Goal: Entertainment & Leisure: Consume media (video, audio)

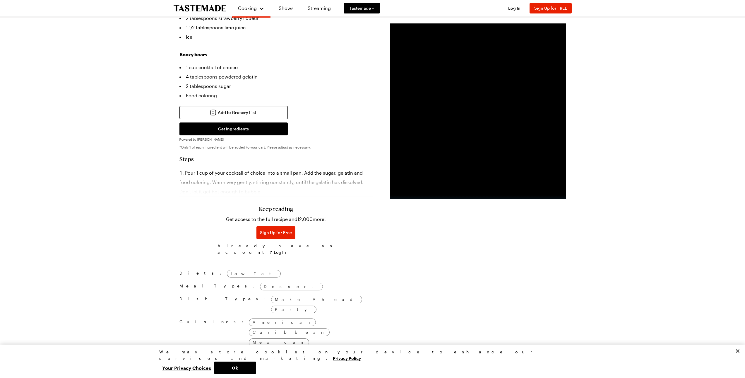
scroll to position [410, 0]
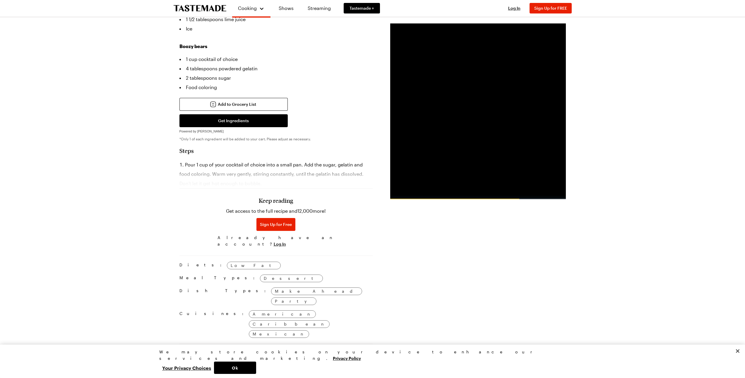
click at [216, 160] on li "Pour 1 cup of your cocktail of choice into a small pan. Add the sugar, gelatin …" at bounding box center [276, 174] width 193 height 28
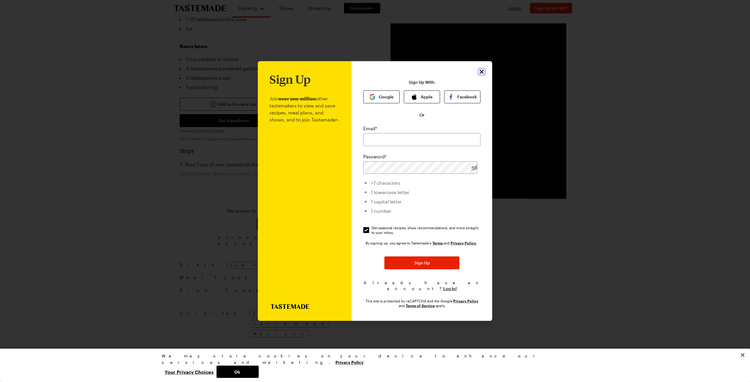
click at [480, 74] on icon "Close" at bounding box center [481, 71] width 7 height 7
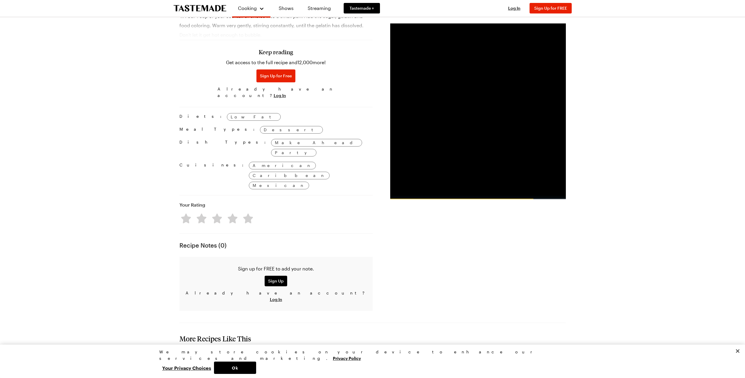
scroll to position [644, 0]
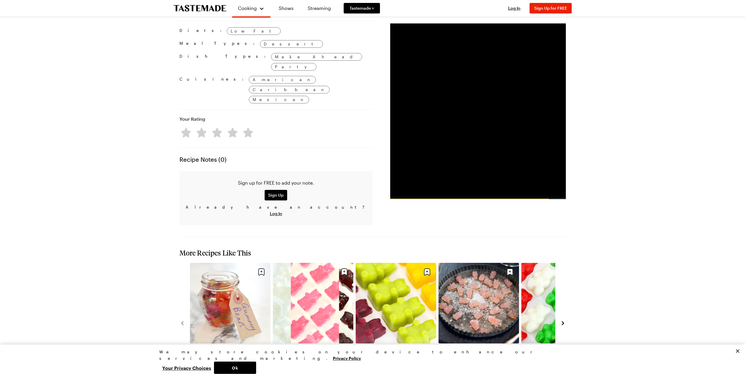
click at [563, 321] on icon "navigate to next item" at bounding box center [563, 323] width 2 height 4
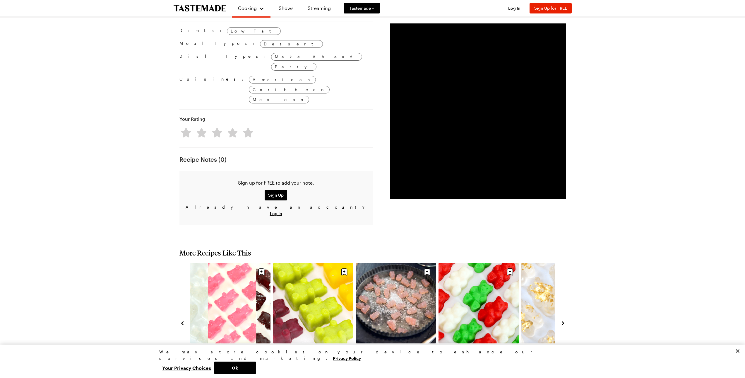
click at [565, 320] on icon "navigate to next item" at bounding box center [563, 323] width 6 height 6
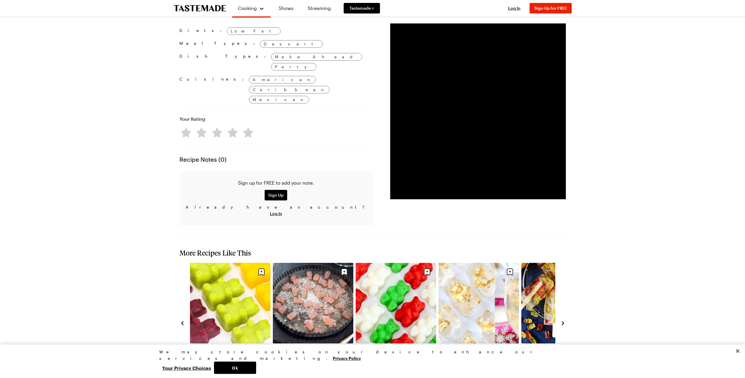
click at [563, 320] on icon "navigate to next item" at bounding box center [563, 323] width 6 height 6
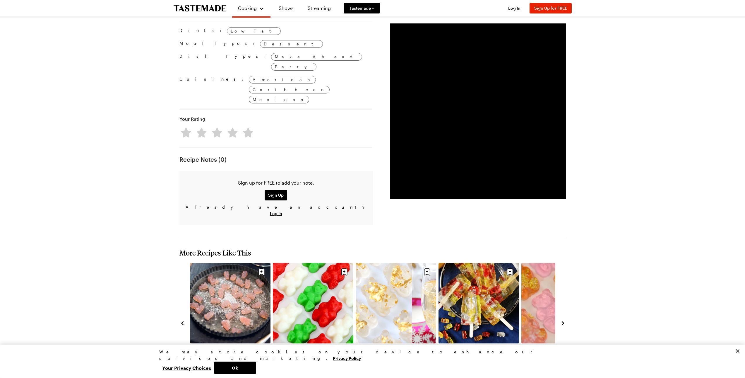
click at [473, 346] on link "Gummy Bear Bars" at bounding box center [479, 349] width 81 height 6
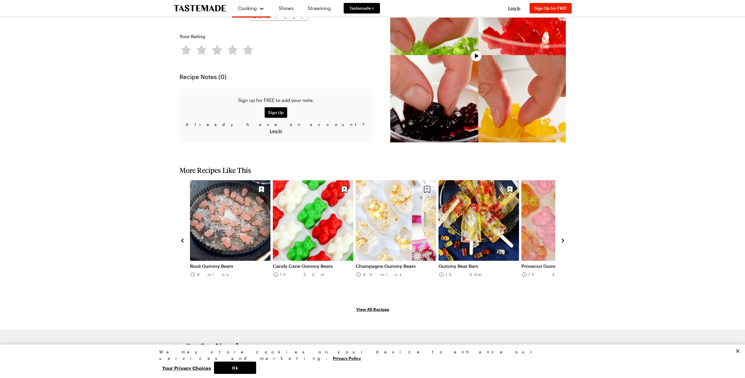
click at [243, 263] on link "Rosé Gummy Bears" at bounding box center [230, 266] width 81 height 6
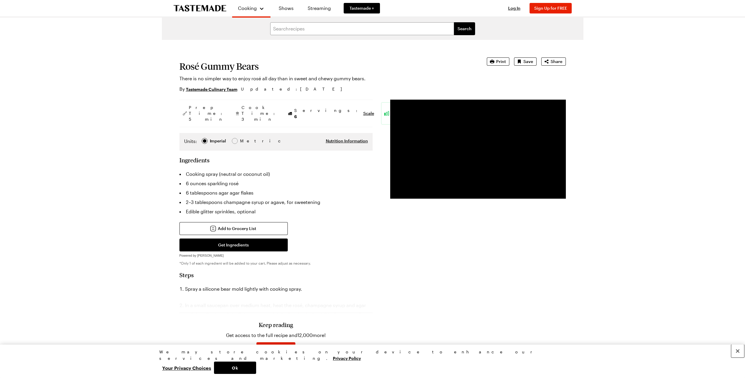
click at [739, 357] on button "Close" at bounding box center [738, 350] width 13 height 13
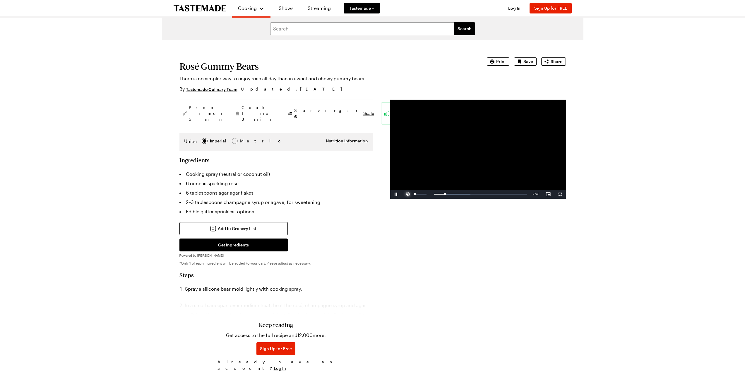
click at [408, 194] on span "Video Player" at bounding box center [408, 194] width 12 height 0
click at [460, 193] on div "Loaded : 54.84% 1:41 1:17" at bounding box center [472, 194] width 116 height 9
click at [468, 194] on div "Loaded : 59.05% 1:59 1:42" at bounding box center [472, 193] width 110 height 1
click at [482, 194] on div "Loaded : 82.27% 2:30 2:23" at bounding box center [472, 193] width 110 height 1
click at [489, 193] on div "Loaded : 86.34% 2:48 2:47" at bounding box center [472, 193] width 110 height 1
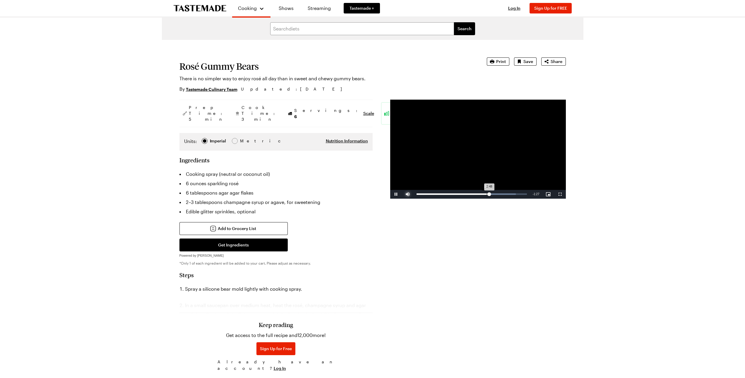
click at [487, 195] on div "Loaded : 90.11% 2:42 2:48" at bounding box center [472, 194] width 116 height 9
click at [502, 193] on div "Loaded : 100.00% 3:18 3:10" at bounding box center [472, 194] width 116 height 9
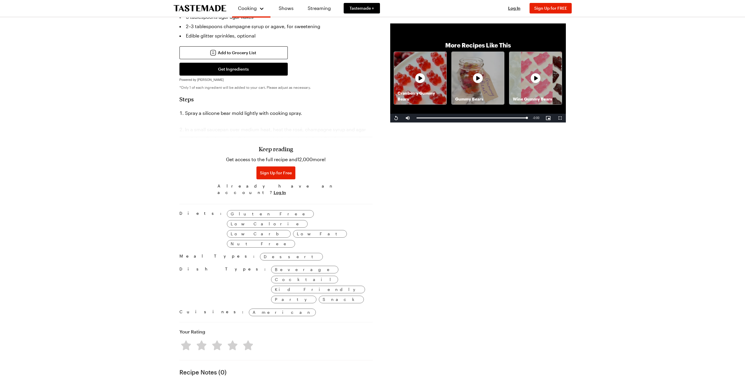
scroll to position [29, 0]
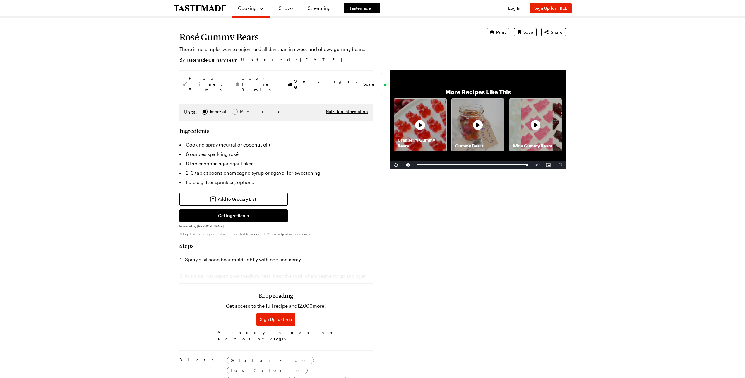
click at [479, 125] on icon at bounding box center [478, 125] width 18 height 18
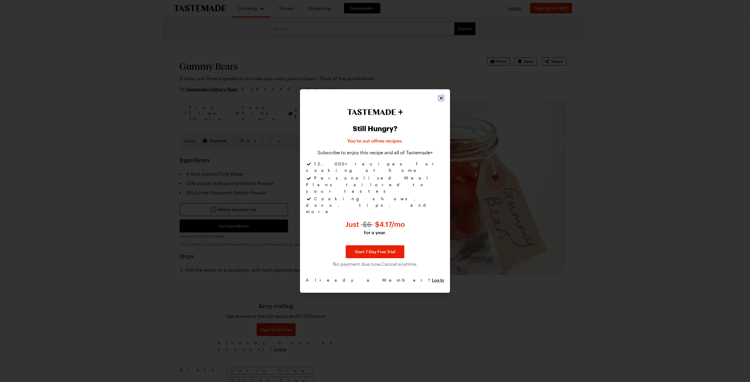
click at [440, 100] on icon "Close" at bounding box center [441, 98] width 4 height 4
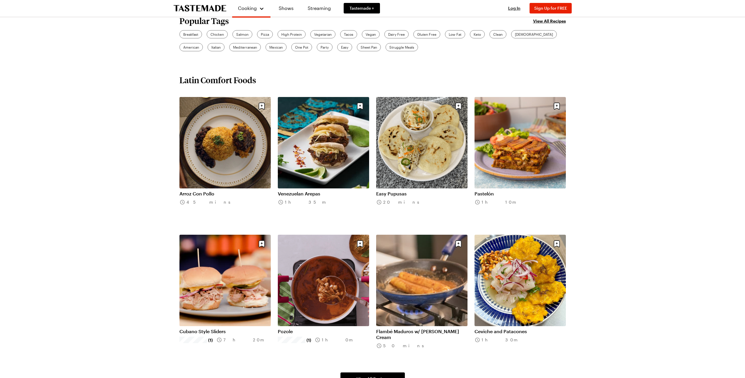
scroll to position [205, 0]
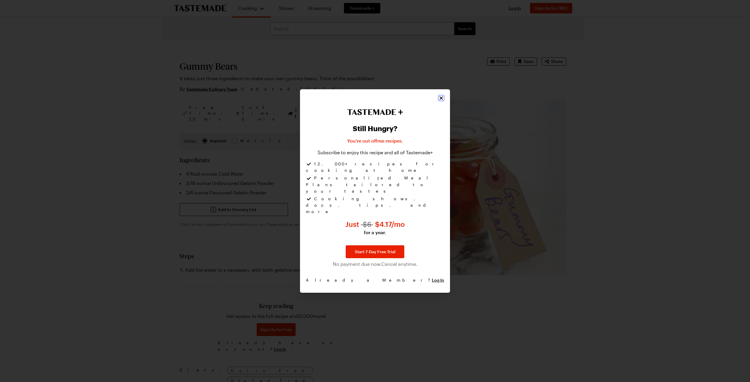
click at [440, 101] on icon "Close" at bounding box center [441, 98] width 6 height 6
click at [443, 101] on icon "Close" at bounding box center [441, 98] width 6 height 6
click at [442, 101] on icon "Close" at bounding box center [441, 98] width 6 height 6
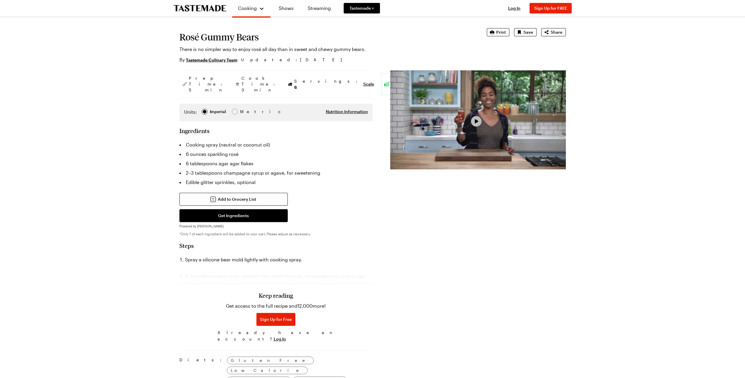
drag, startPoint x: 477, startPoint y: 122, endPoint x: 476, endPoint y: 126, distance: 4.3
click at [477, 122] on span "Video Player" at bounding box center [476, 121] width 5 height 5
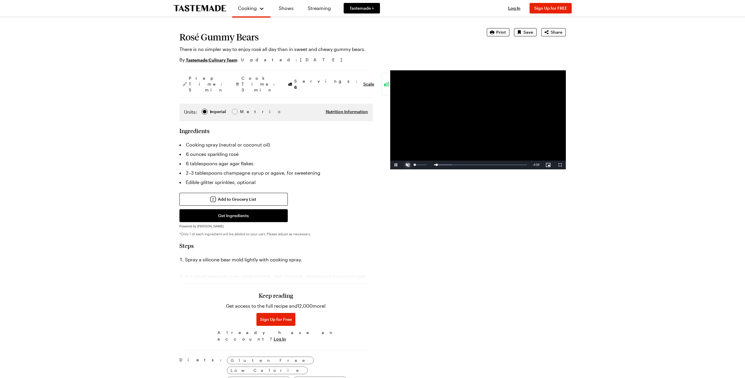
click at [407, 165] on span "Video Player" at bounding box center [408, 165] width 12 height 0
drag, startPoint x: 421, startPoint y: 165, endPoint x: 413, endPoint y: 164, distance: 8.0
click at [413, 164] on div "Play Mute 54% Current Time 0:00 / Duration 4:15 Loaded : 23.49% 0:00 0:00 Strea…" at bounding box center [478, 165] width 176 height 9
click at [477, 165] on div "Loaded : 74.44% 2:19 2:02" at bounding box center [472, 164] width 110 height 1
click at [493, 164] on div "Loaded : 94.10% 2:57 2:56" at bounding box center [472, 164] width 110 height 1
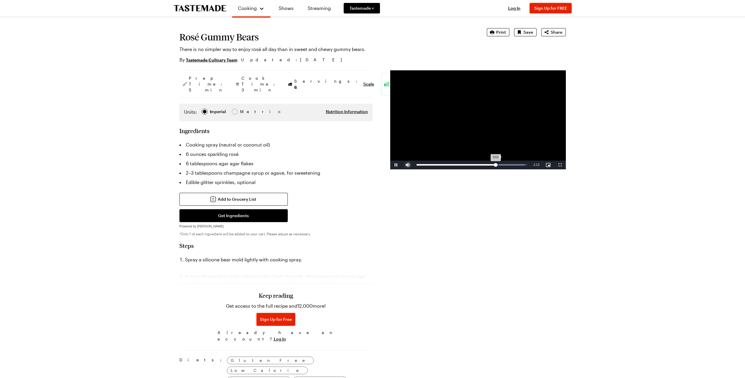
click at [498, 164] on div "Loaded : 97.94% 3:09 3:03" at bounding box center [472, 164] width 110 height 1
click at [502, 164] on div "Loaded : 97.94% 3:17 3:10" at bounding box center [472, 164] width 110 height 1
click at [504, 165] on div "3:20" at bounding box center [460, 164] width 87 height 1
click at [511, 165] on div "3:35" at bounding box center [511, 164] width 0 height 1
click at [514, 165] on div "Loaded : 100.00% 3:44 3:43" at bounding box center [472, 164] width 110 height 1
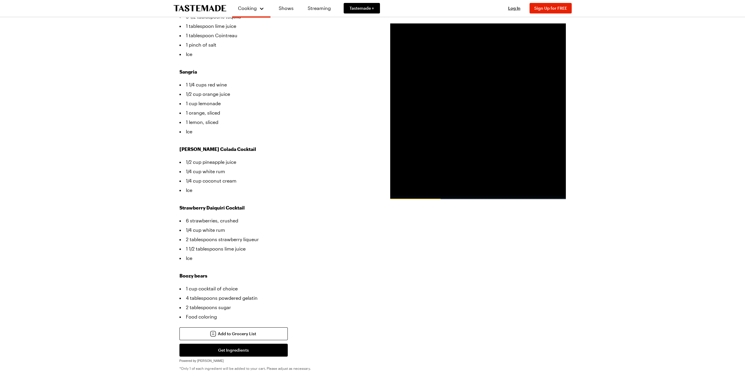
scroll to position [170, 0]
